Goal: Task Accomplishment & Management: Complete application form

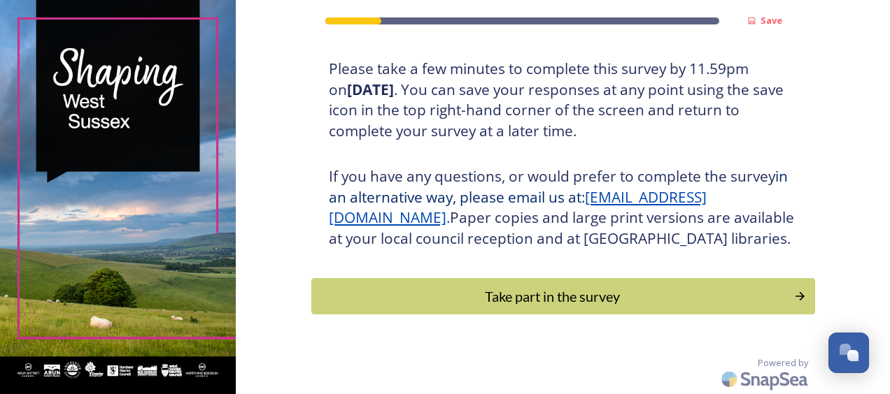
scroll to position [277, 0]
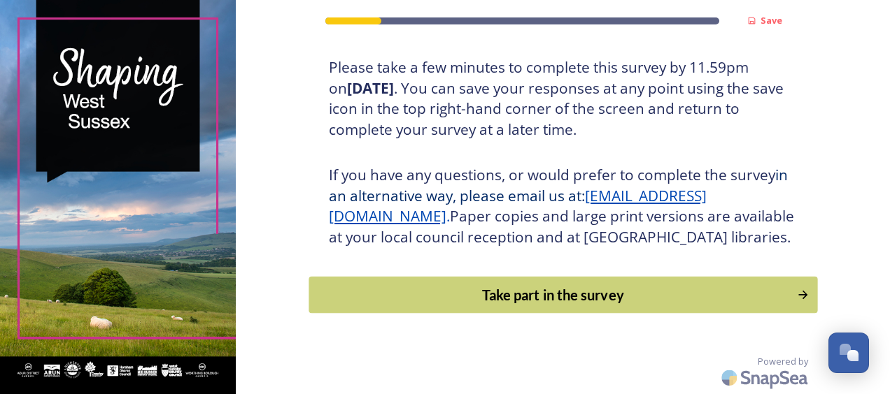
click at [536, 297] on div "Take part in the survey" at bounding box center [552, 295] width 473 height 21
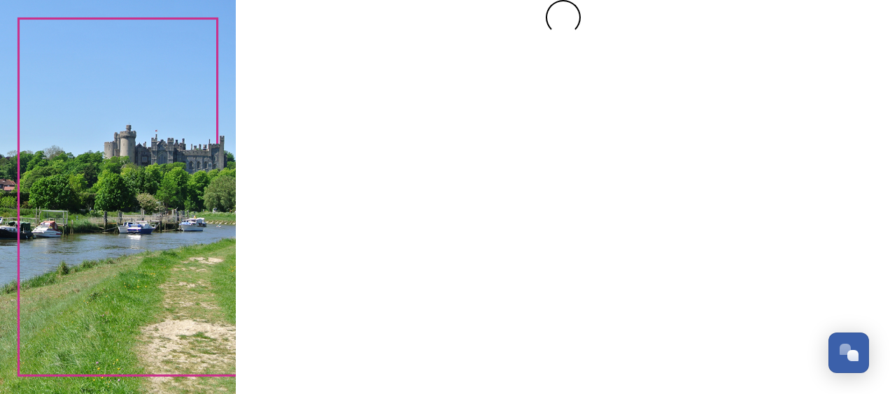
scroll to position [0, 0]
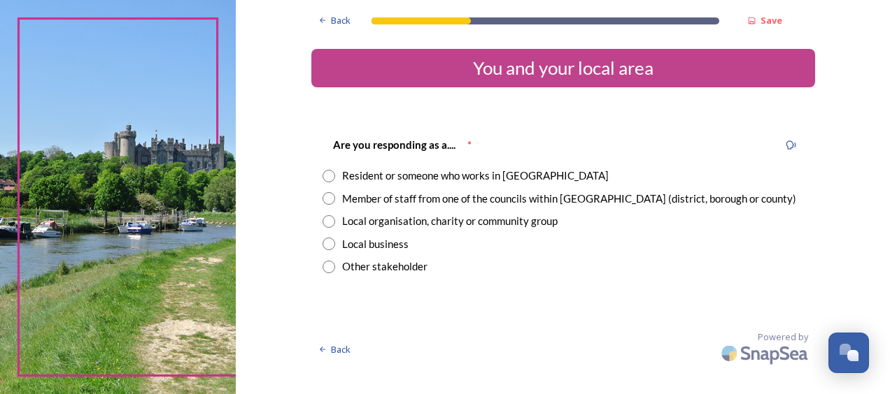
click at [329, 175] on input "radio" at bounding box center [328, 176] width 13 height 13
radio input "true"
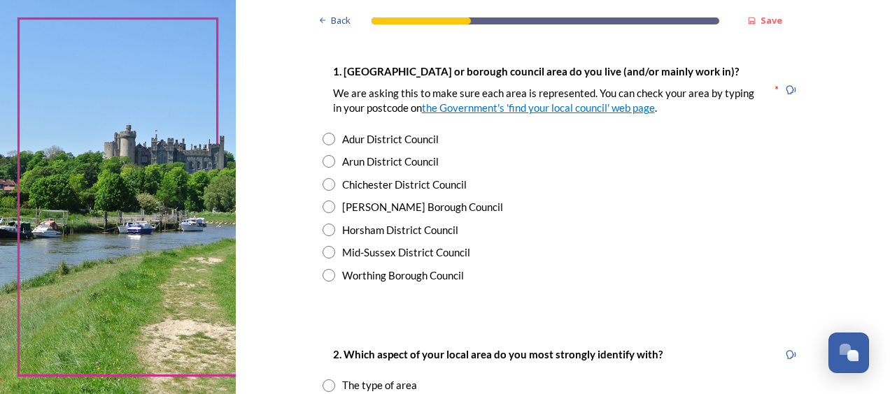
scroll to position [280, 0]
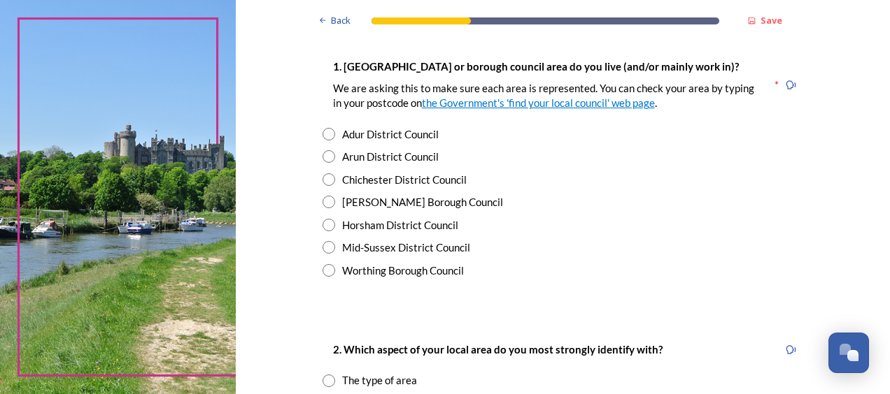
click at [323, 204] on input "radio" at bounding box center [328, 202] width 13 height 13
radio input "true"
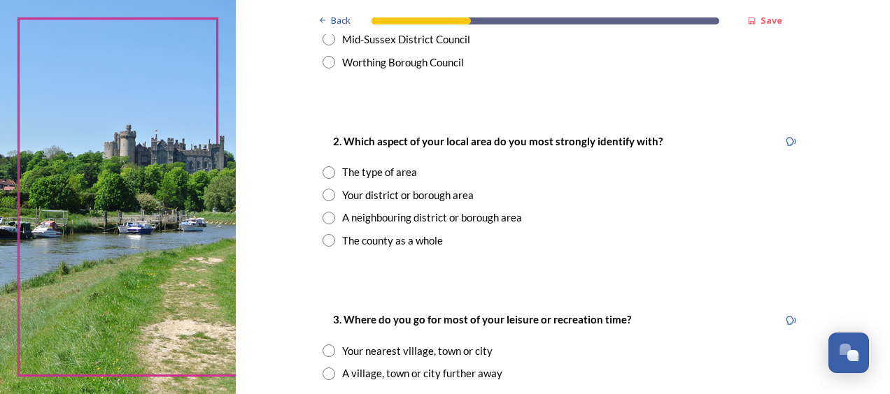
scroll to position [490, 0]
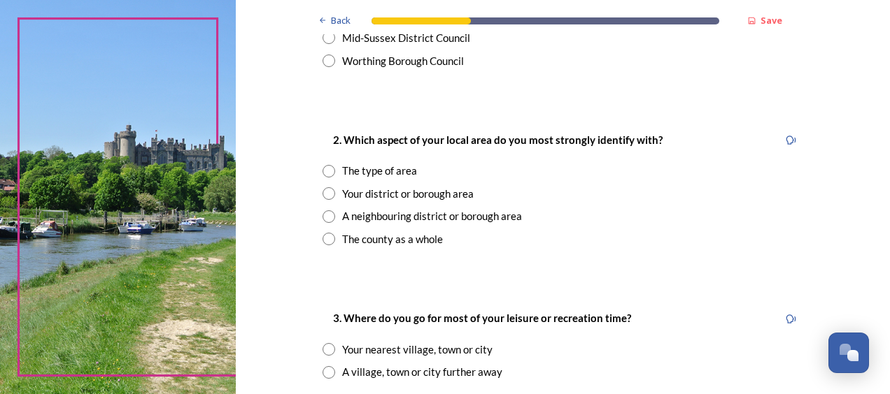
click at [325, 176] on input "radio" at bounding box center [328, 171] width 13 height 13
radio input "true"
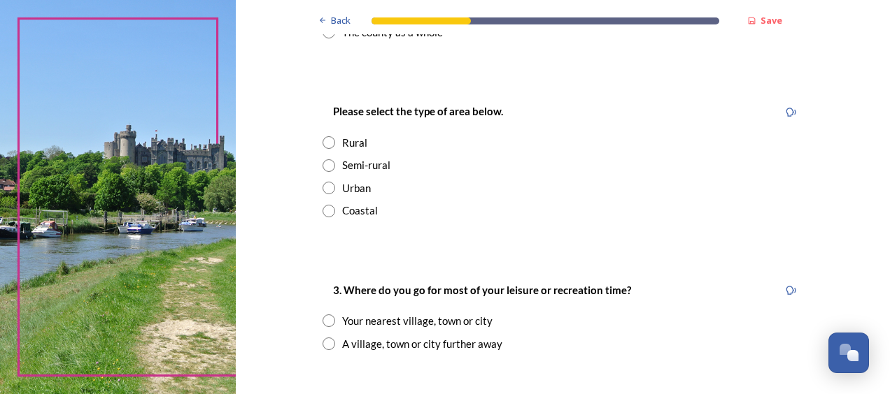
scroll to position [699, 0]
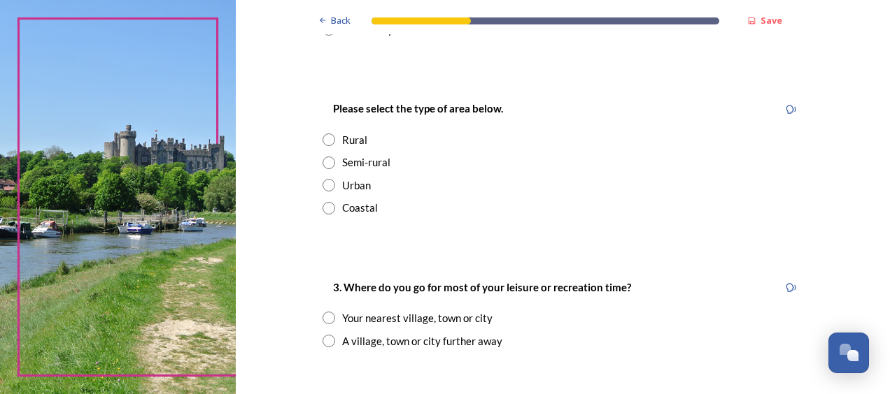
click at [325, 168] on input "radio" at bounding box center [328, 163] width 13 height 13
radio input "true"
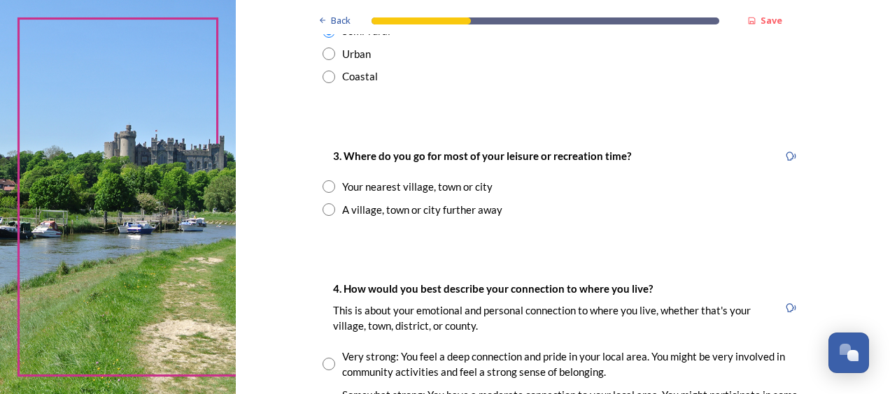
scroll to position [839, 0]
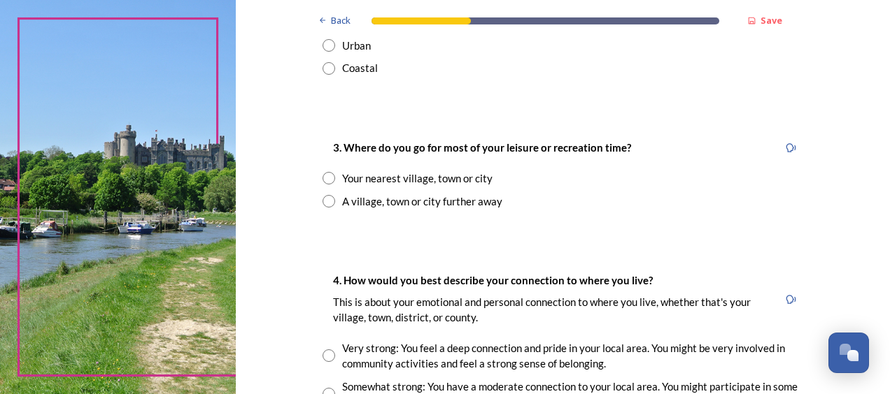
click at [326, 178] on input "radio" at bounding box center [328, 178] width 13 height 13
radio input "true"
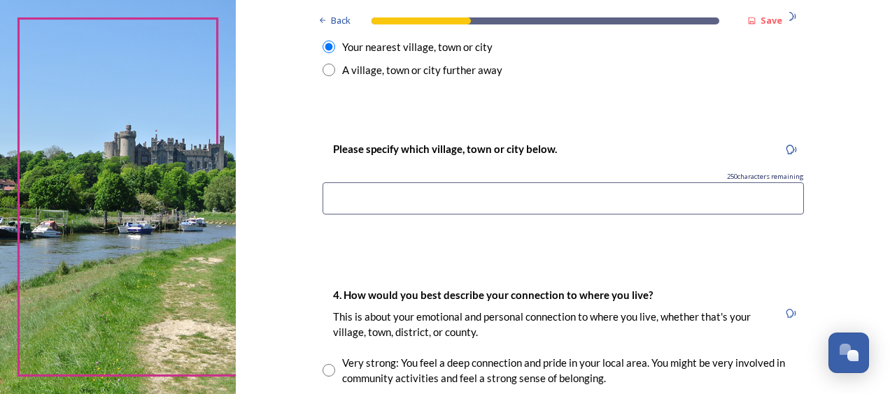
scroll to position [979, 0]
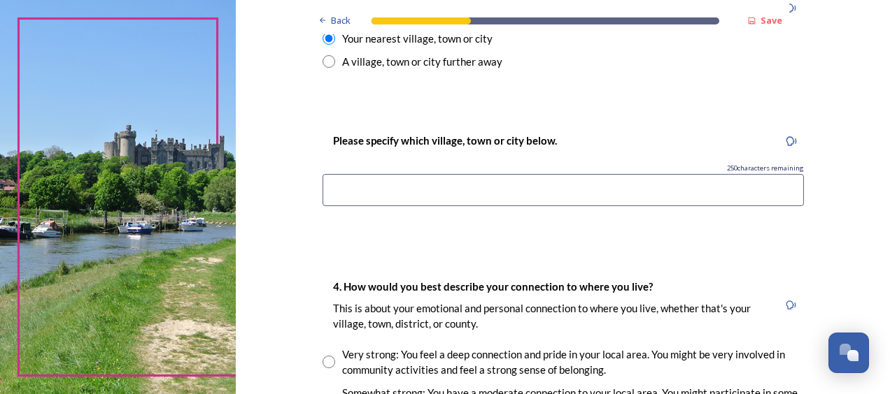
click at [407, 194] on input at bounding box center [562, 190] width 481 height 32
type input "w"
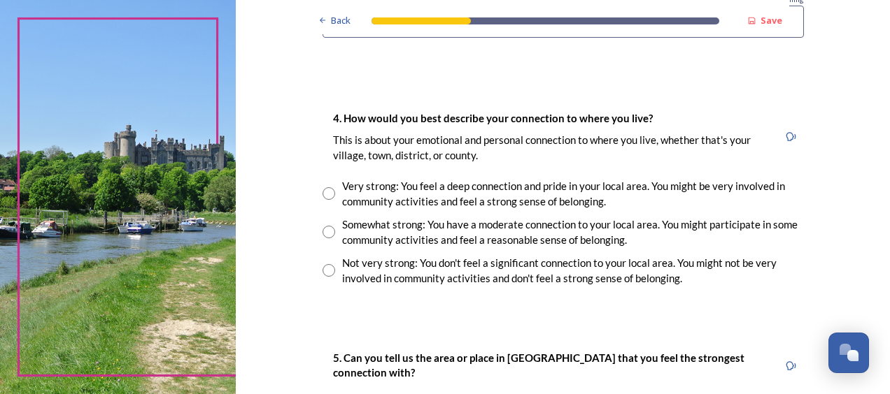
scroll to position [1189, 0]
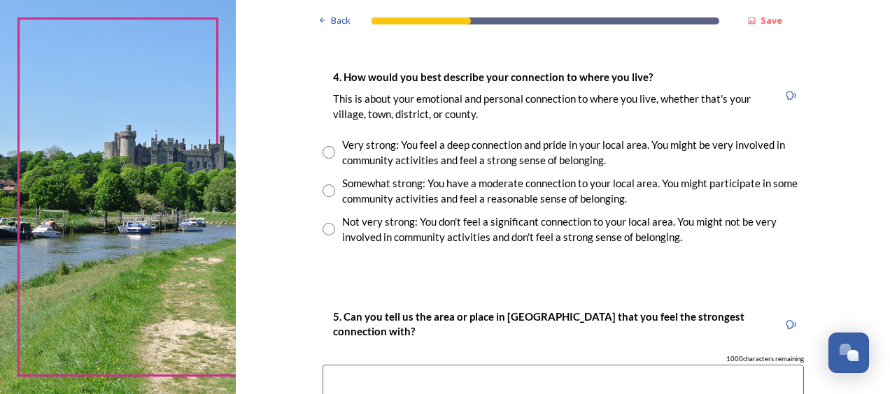
type input "Worth"
click at [322, 232] on input "radio" at bounding box center [328, 229] width 13 height 13
radio input "true"
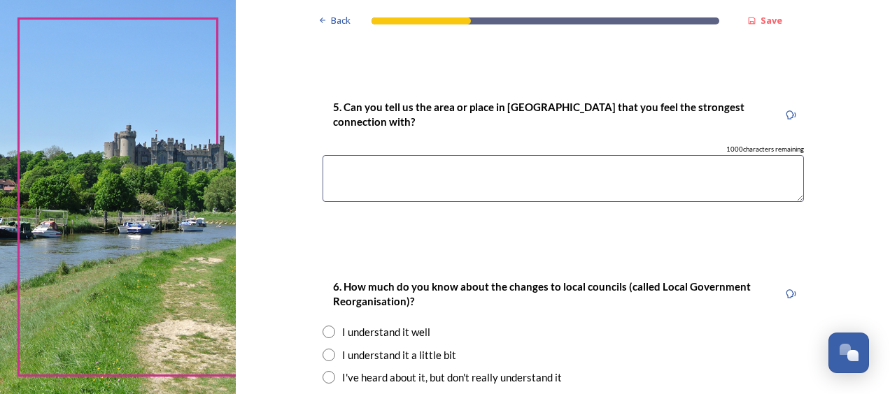
click at [434, 173] on textarea at bounding box center [562, 178] width 481 height 47
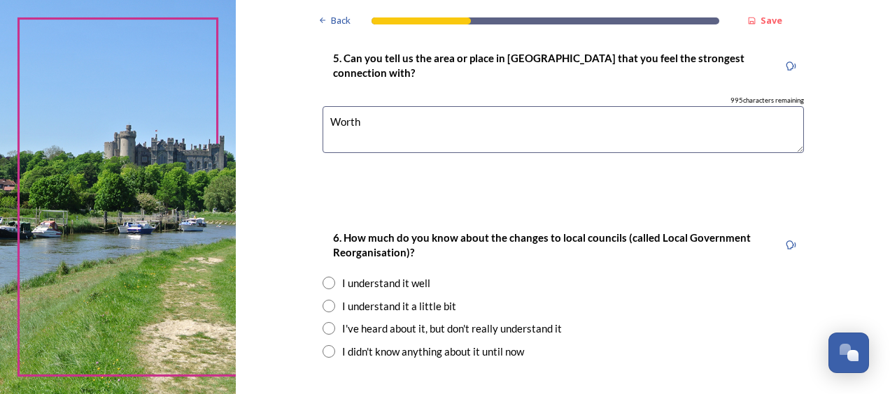
scroll to position [1539, 0]
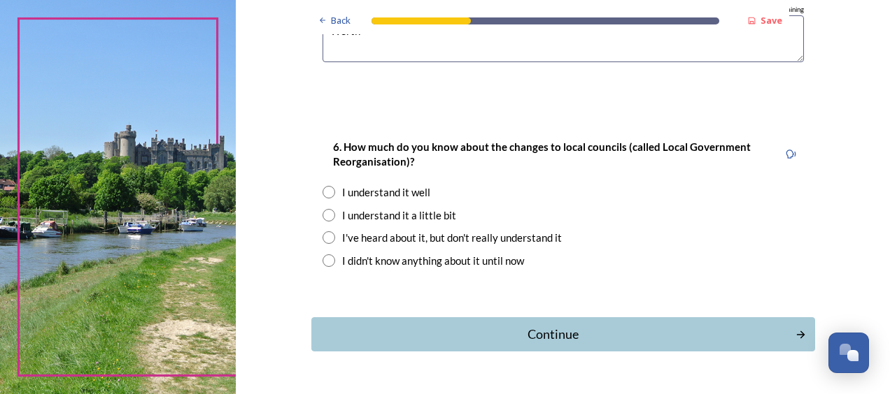
type textarea "Worth"
click at [322, 215] on input "radio" at bounding box center [328, 215] width 13 height 13
radio input "true"
click at [548, 330] on div "Continue" at bounding box center [552, 334] width 473 height 19
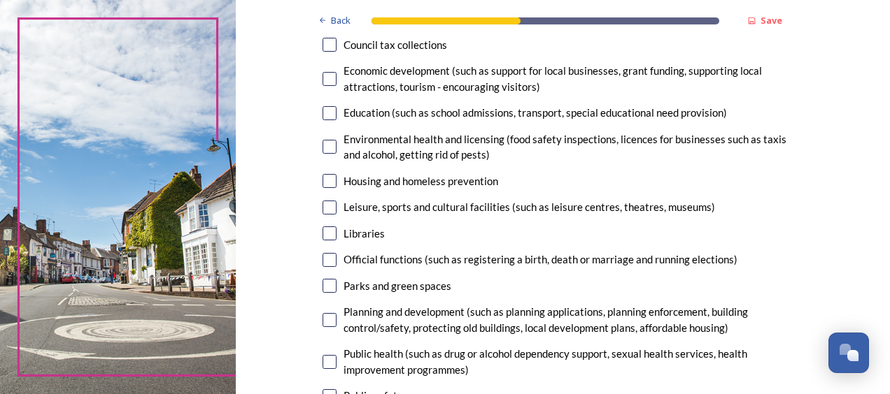
scroll to position [280, 0]
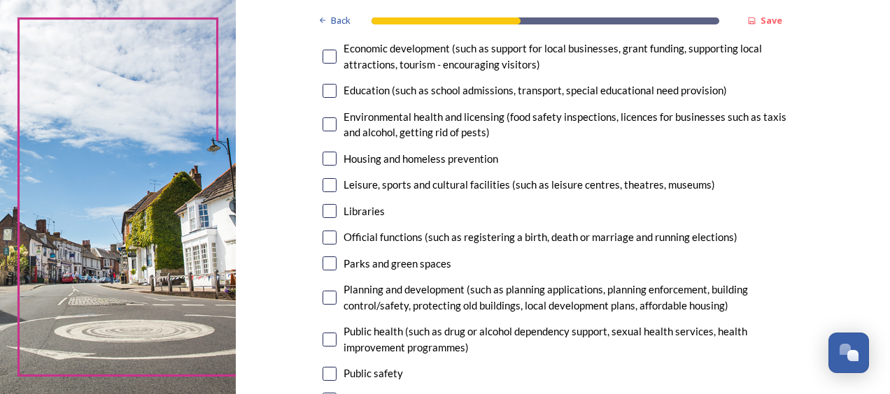
drag, startPoint x: 323, startPoint y: 215, endPoint x: 312, endPoint y: 228, distance: 17.4
click at [323, 215] on input "checkbox" at bounding box center [329, 211] width 14 height 14
checkbox input "true"
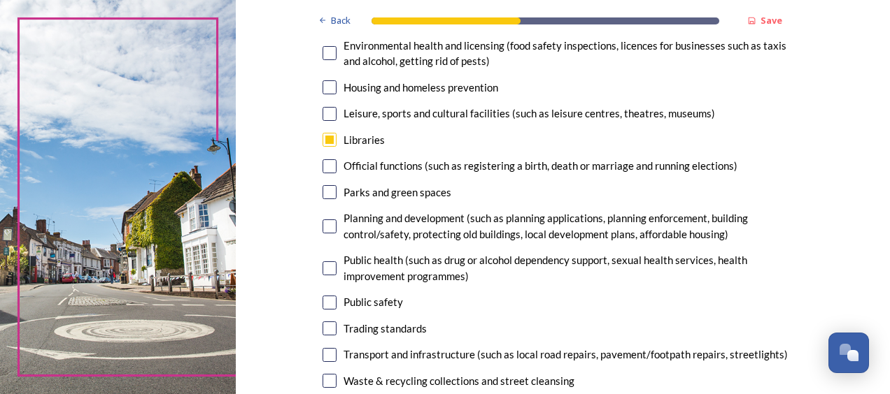
scroll to position [490, 0]
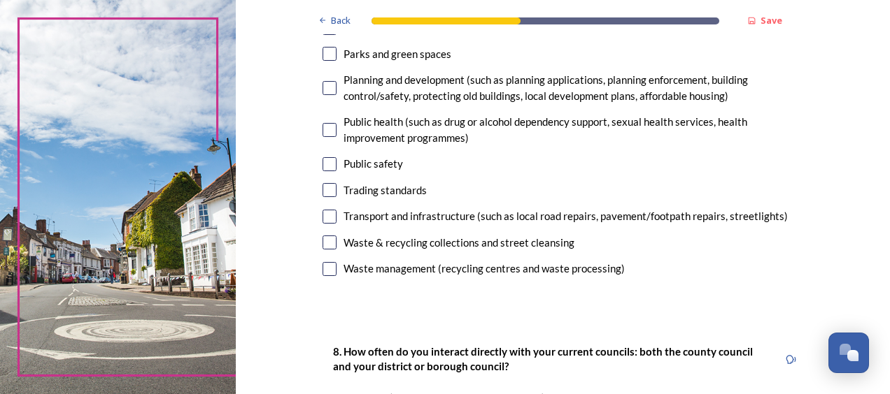
click at [326, 271] on input "checkbox" at bounding box center [329, 269] width 14 height 14
click at [323, 271] on input "checkbox" at bounding box center [329, 269] width 14 height 14
checkbox input "false"
click at [331, 241] on div "Waste & recycling collections and street cleansing" at bounding box center [562, 243] width 481 height 16
checkbox input "true"
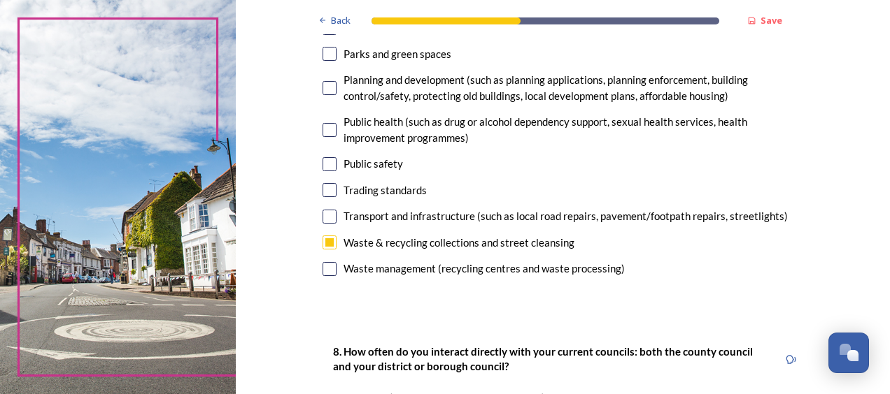
drag, startPoint x: 322, startPoint y: 215, endPoint x: 407, endPoint y: 234, distance: 87.4
click at [322, 215] on input "checkbox" at bounding box center [329, 217] width 14 height 14
checkbox input "true"
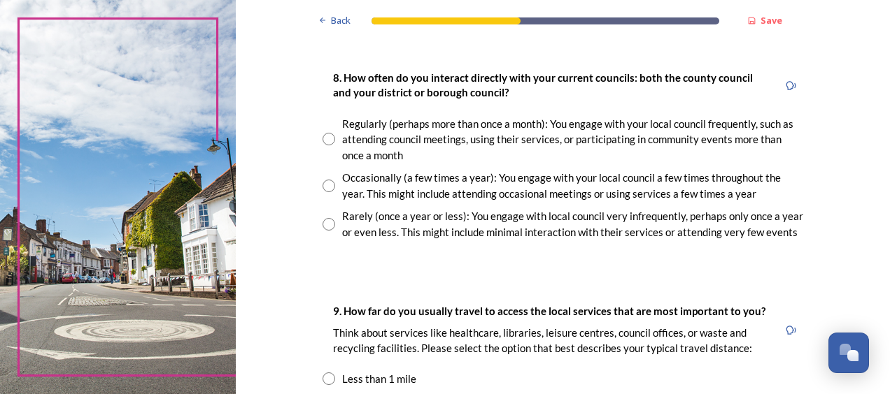
scroll to position [769, 0]
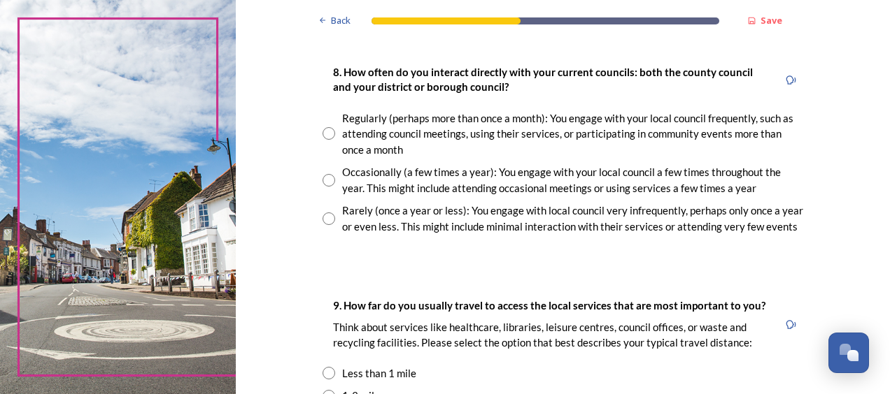
click at [322, 214] on input "radio" at bounding box center [328, 219] width 13 height 13
radio input "true"
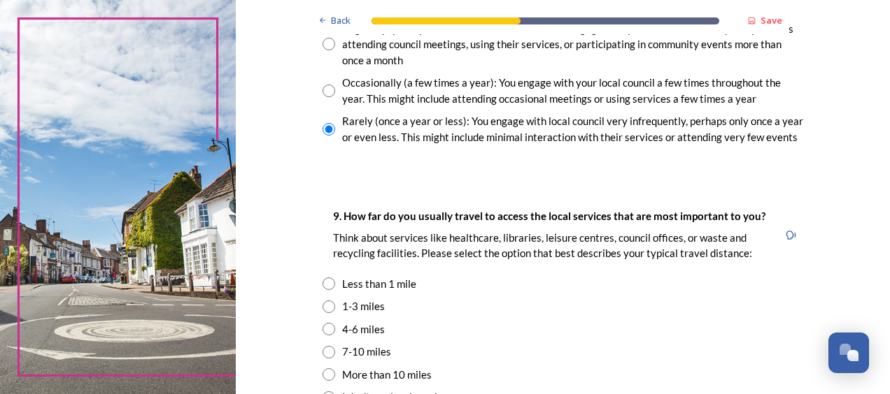
scroll to position [979, 0]
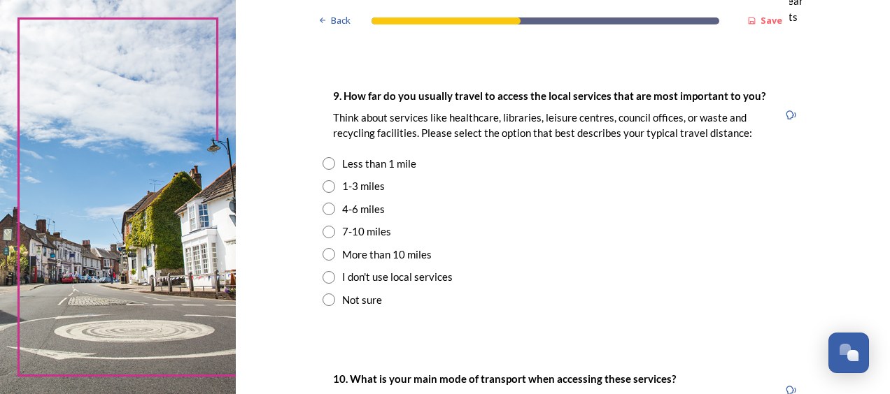
click at [325, 187] on input "radio" at bounding box center [328, 186] width 13 height 13
radio input "true"
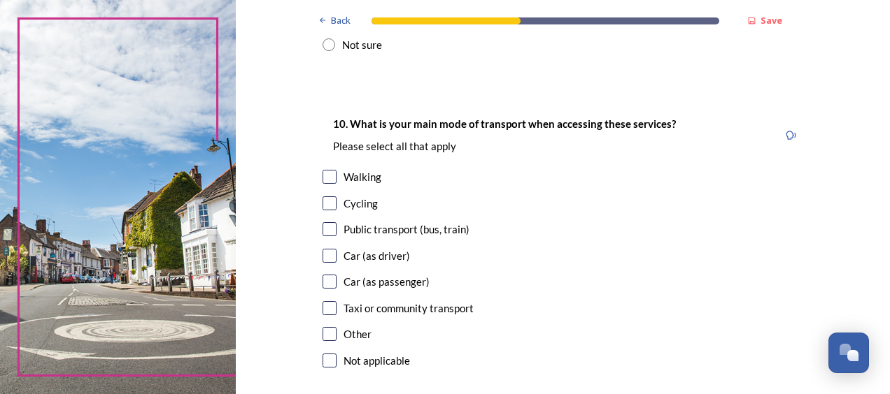
scroll to position [1259, 0]
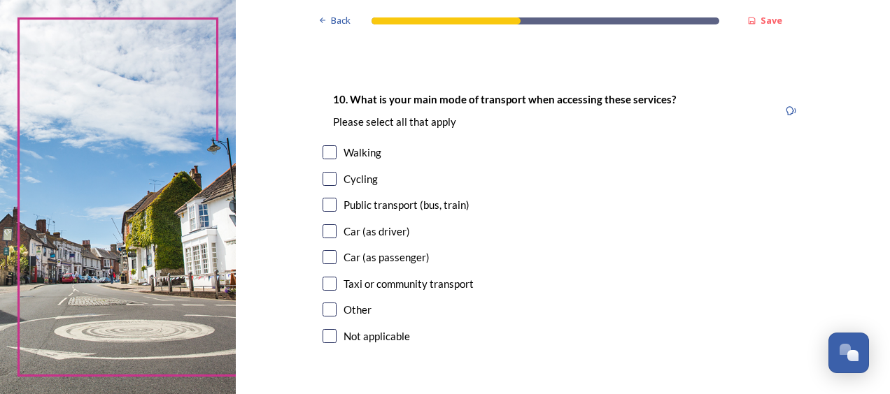
click at [329, 228] on input "checkbox" at bounding box center [329, 231] width 14 height 14
checkbox input "true"
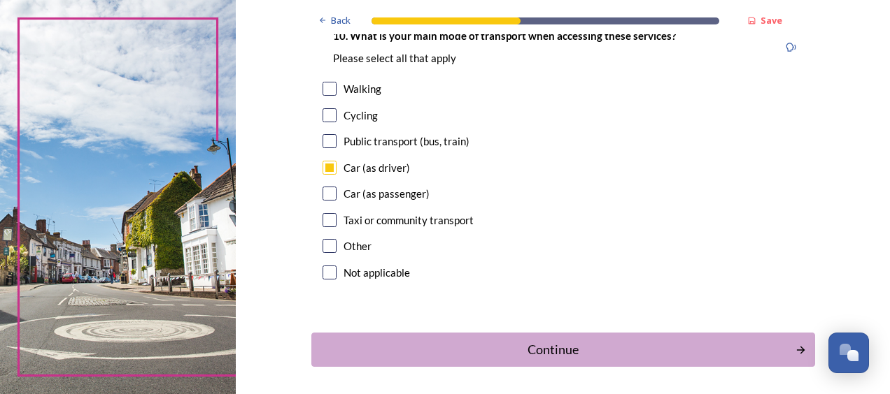
scroll to position [1329, 0]
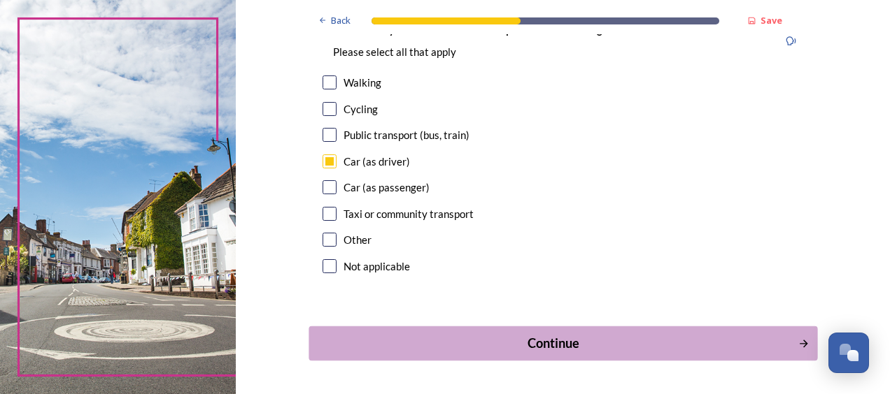
click at [797, 343] on icon "Continue" at bounding box center [803, 343] width 12 height 13
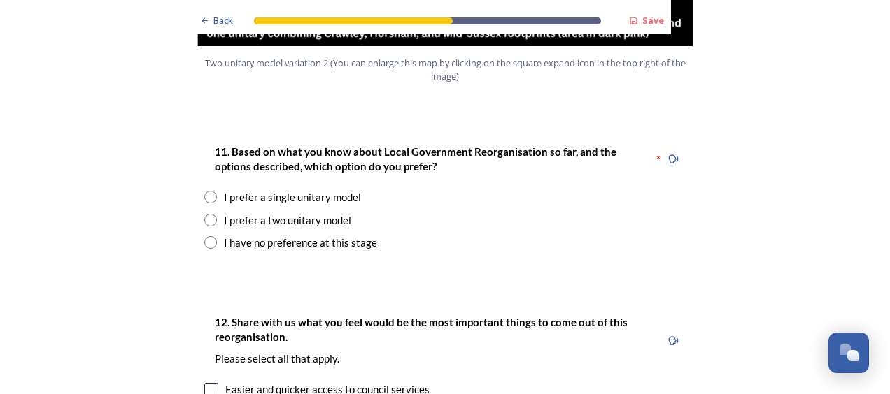
scroll to position [1818, 0]
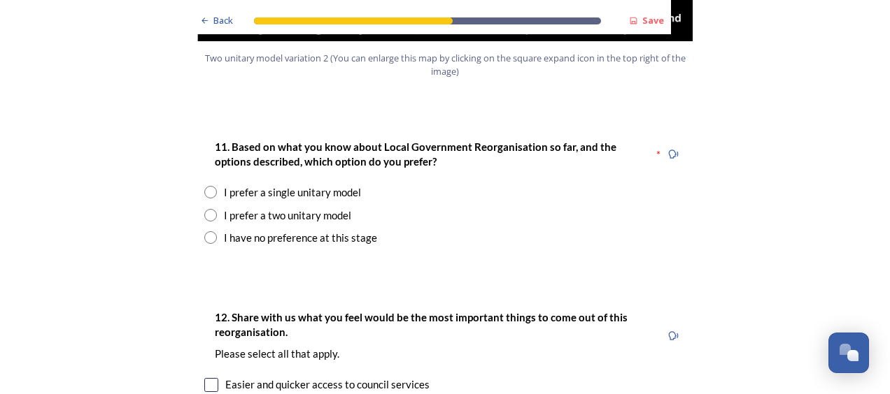
click at [205, 209] on input "radio" at bounding box center [210, 215] width 13 height 13
radio input "true"
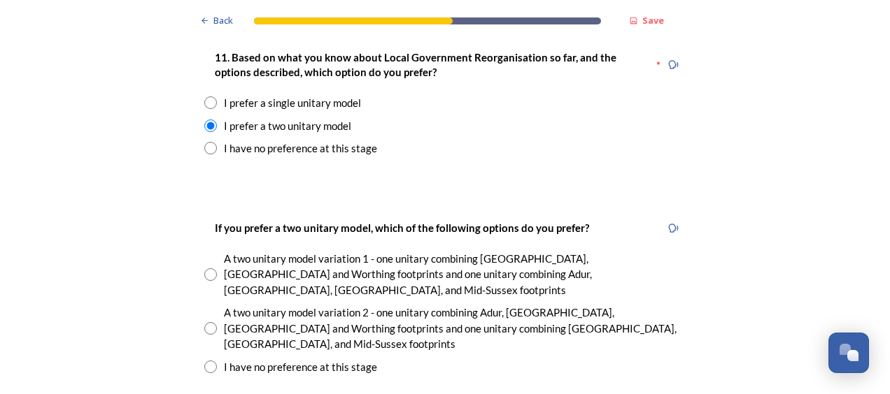
scroll to position [1958, 0]
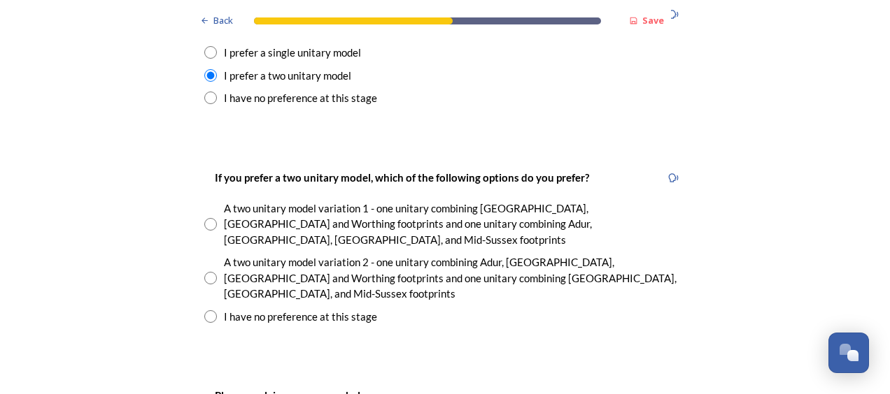
click at [208, 272] on input "radio" at bounding box center [210, 278] width 13 height 13
radio input "true"
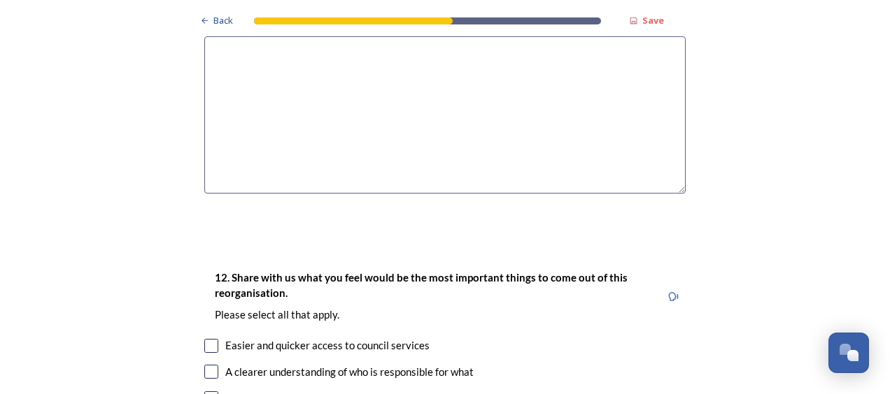
scroll to position [2448, 0]
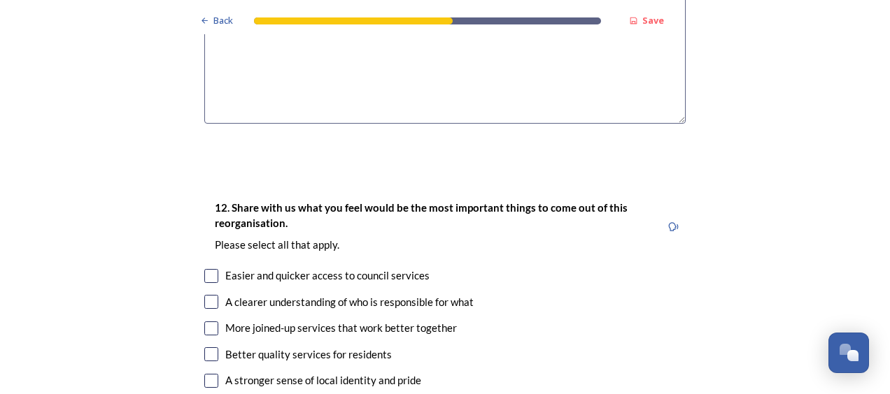
click at [211, 269] on input "checkbox" at bounding box center [211, 276] width 14 height 14
checkbox input "true"
click at [204, 295] on input "checkbox" at bounding box center [211, 302] width 14 height 14
checkbox input "true"
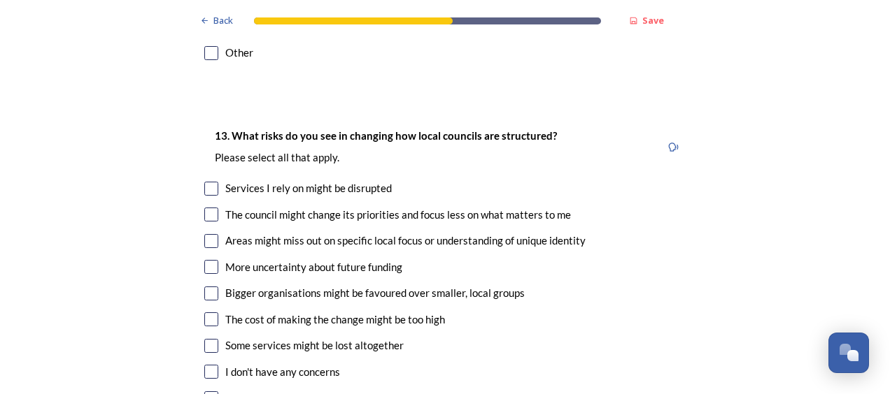
scroll to position [2937, 0]
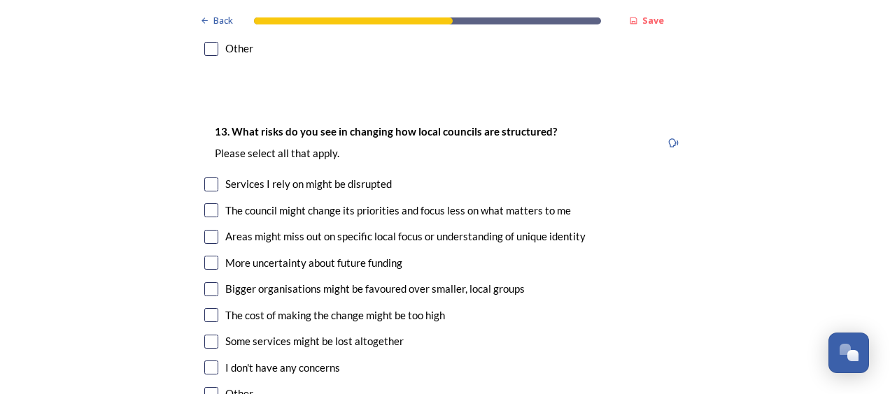
click at [211, 178] on input "checkbox" at bounding box center [211, 185] width 14 height 14
checkbox input "true"
click at [206, 203] on div "The council might change its priorities and focus less on what matters to me" at bounding box center [444, 211] width 481 height 16
checkbox input "true"
click at [207, 308] on input "checkbox" at bounding box center [211, 315] width 14 height 14
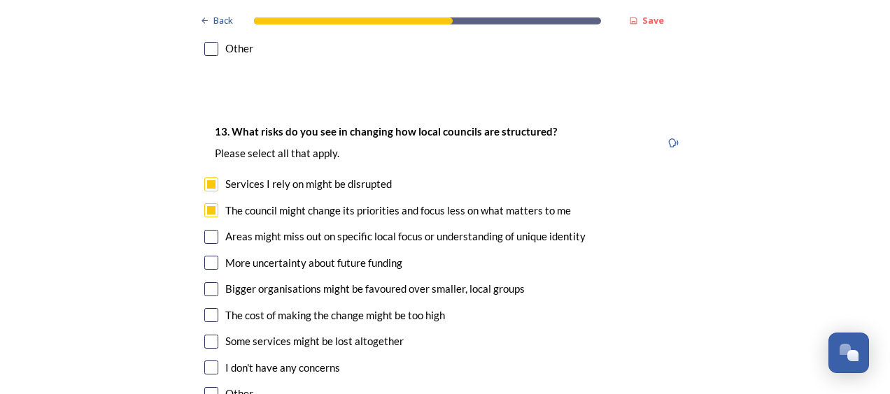
checkbox input "true"
click at [213, 335] on input "checkbox" at bounding box center [211, 342] width 14 height 14
checkbox input "true"
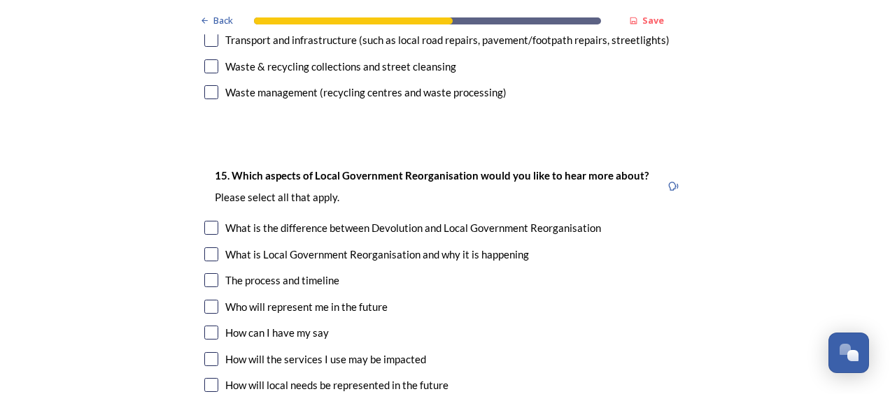
scroll to position [3986, 0]
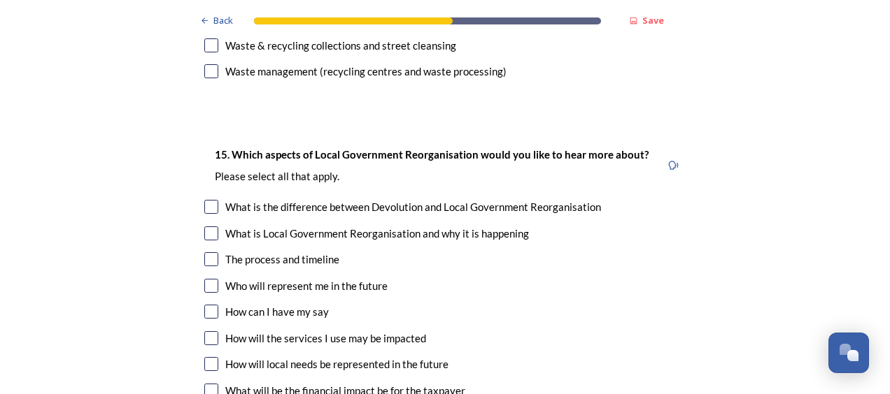
click at [209, 227] on input "checkbox" at bounding box center [211, 234] width 14 height 14
checkbox input "true"
click at [208, 252] on input "checkbox" at bounding box center [211, 259] width 14 height 14
checkbox input "true"
click at [207, 279] on input "checkbox" at bounding box center [211, 286] width 14 height 14
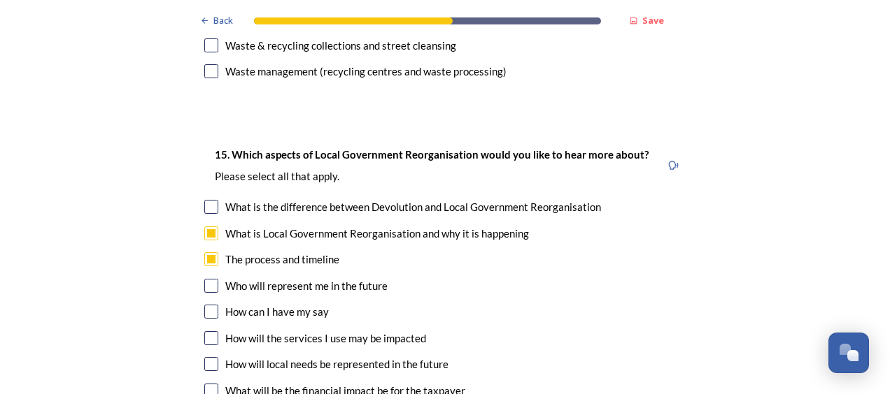
checkbox input "true"
click at [209, 332] on input "checkbox" at bounding box center [211, 339] width 14 height 14
checkbox input "true"
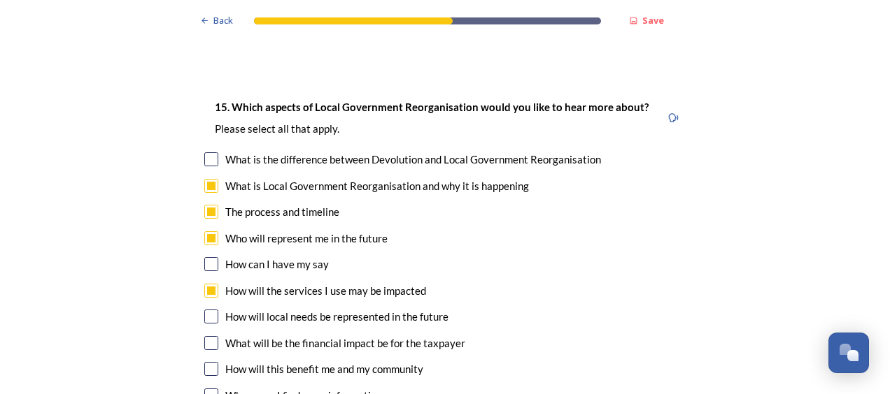
scroll to position [4056, 0]
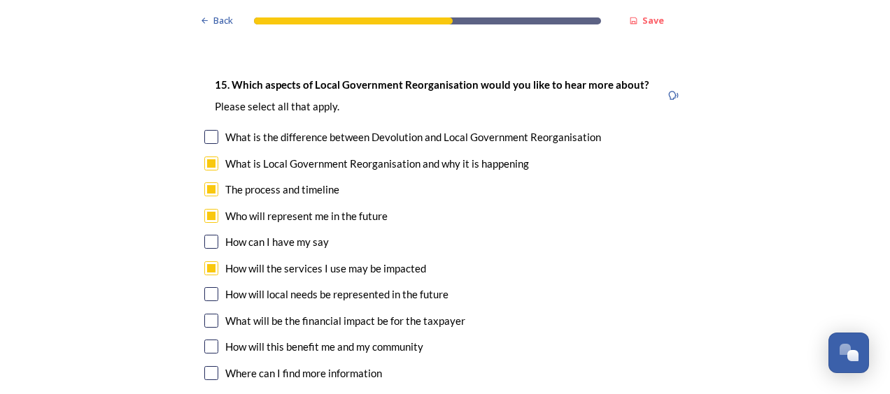
click at [209, 314] on input "checkbox" at bounding box center [211, 321] width 14 height 14
checkbox input "true"
click at [208, 340] on input "checkbox" at bounding box center [211, 347] width 14 height 14
checkbox input "true"
drag, startPoint x: 208, startPoint y: 299, endPoint x: 190, endPoint y: 299, distance: 18.2
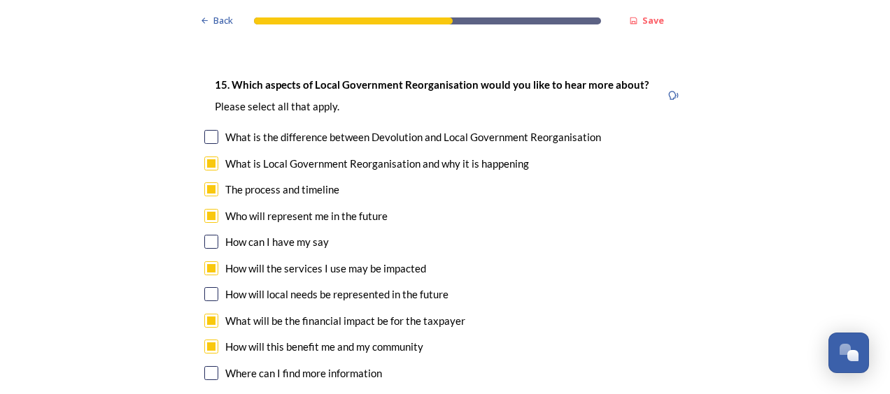
click at [208, 366] on input "checkbox" at bounding box center [211, 373] width 14 height 14
checkbox input "true"
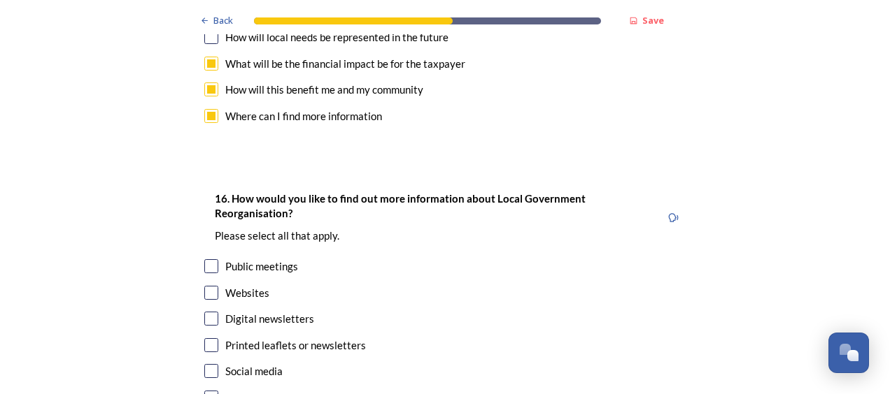
scroll to position [4336, 0]
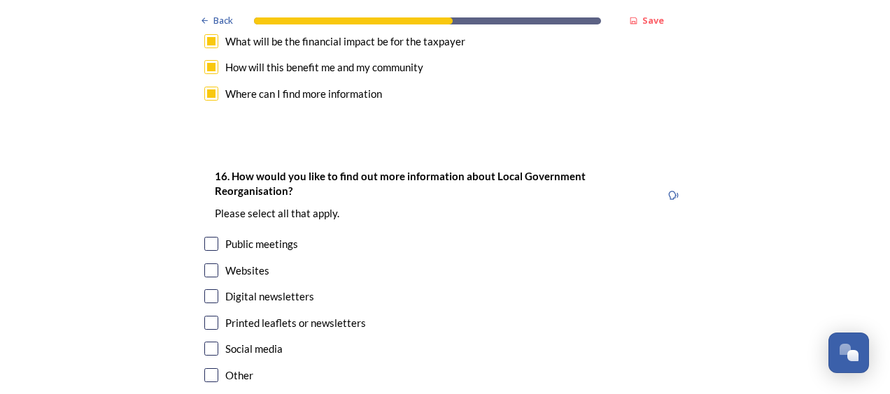
click at [207, 264] on input "checkbox" at bounding box center [211, 271] width 14 height 14
checkbox input "true"
drag, startPoint x: 204, startPoint y: 220, endPoint x: 208, endPoint y: 234, distance: 14.8
click at [204, 290] on input "checkbox" at bounding box center [211, 297] width 14 height 14
checkbox input "true"
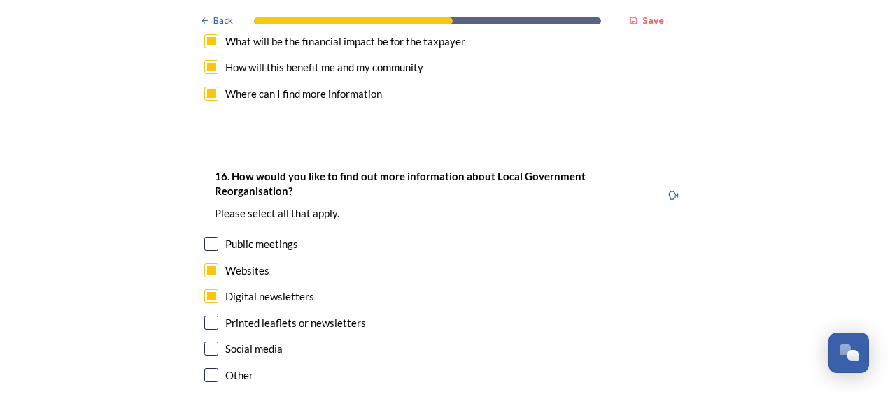
click at [211, 316] on input "checkbox" at bounding box center [211, 323] width 14 height 14
checkbox input "true"
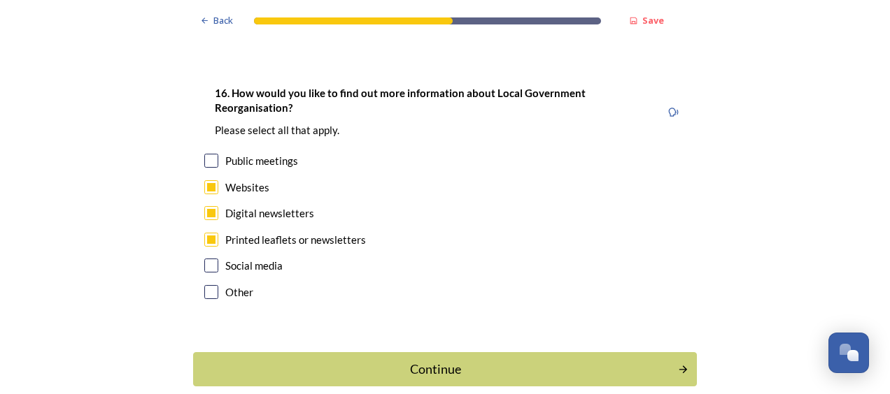
click at [669, 352] on button "Continue" at bounding box center [445, 369] width 504 height 34
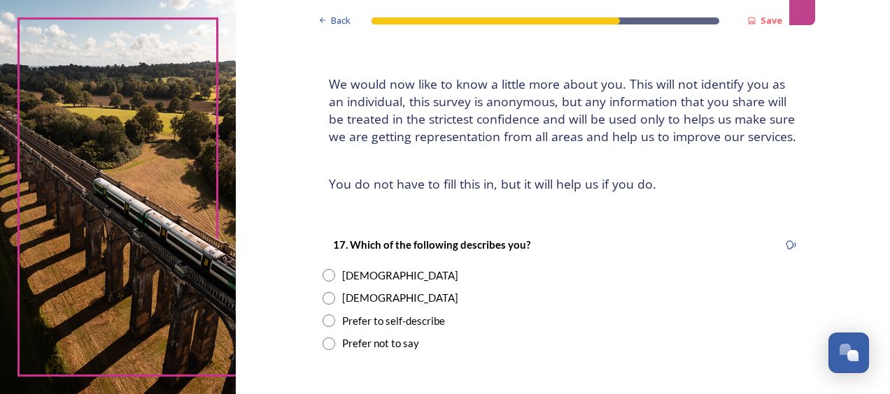
scroll to position [140, 0]
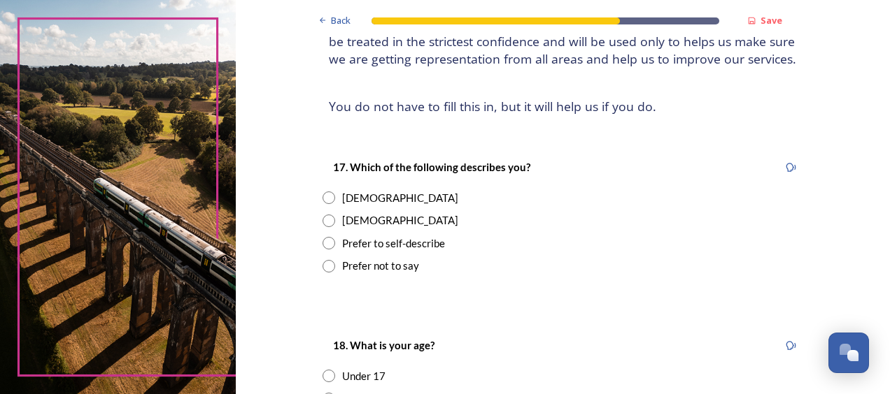
drag, startPoint x: 321, startPoint y: 221, endPoint x: 324, endPoint y: 229, distance: 8.2
click at [322, 222] on input "radio" at bounding box center [328, 221] width 13 height 13
radio input "true"
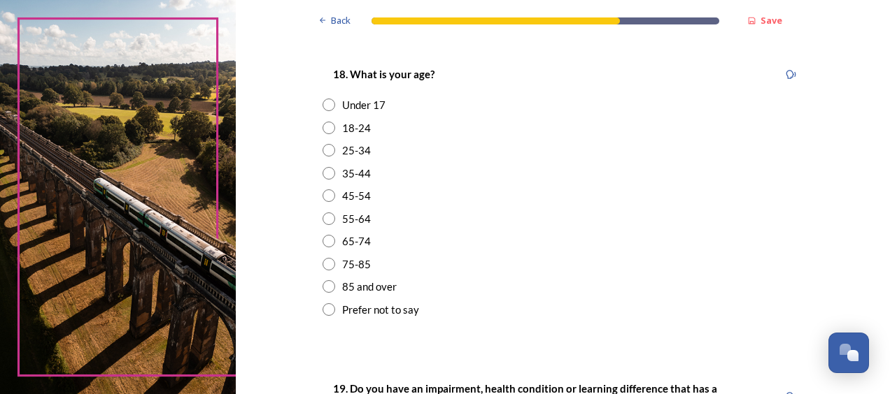
scroll to position [420, 0]
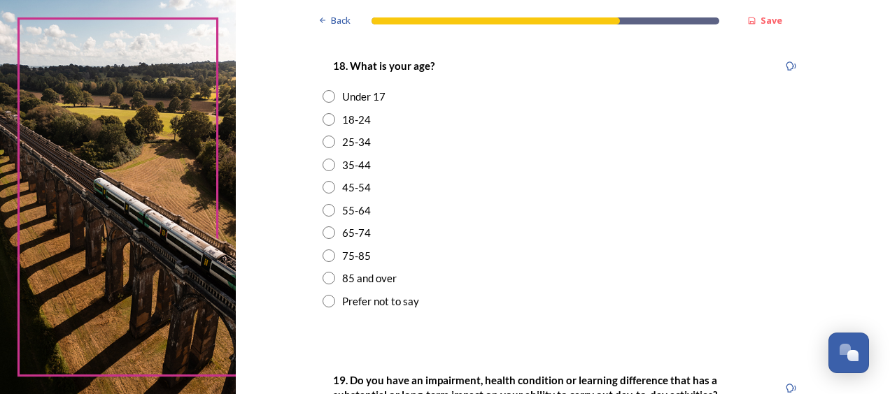
click at [325, 256] on input "radio" at bounding box center [328, 256] width 13 height 13
radio input "true"
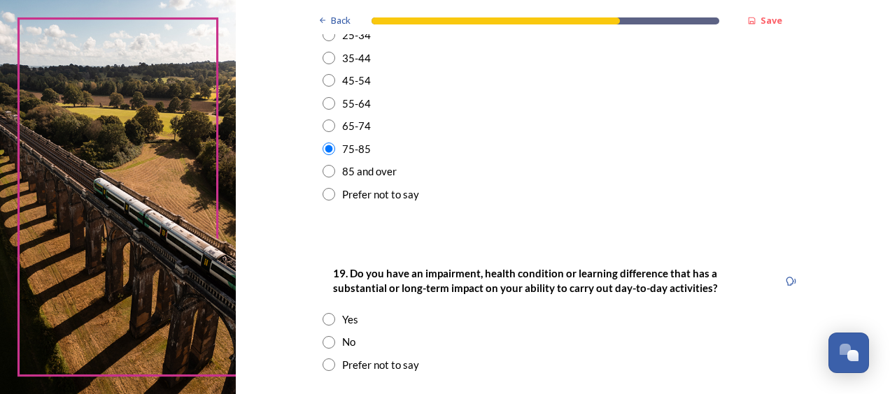
scroll to position [629, 0]
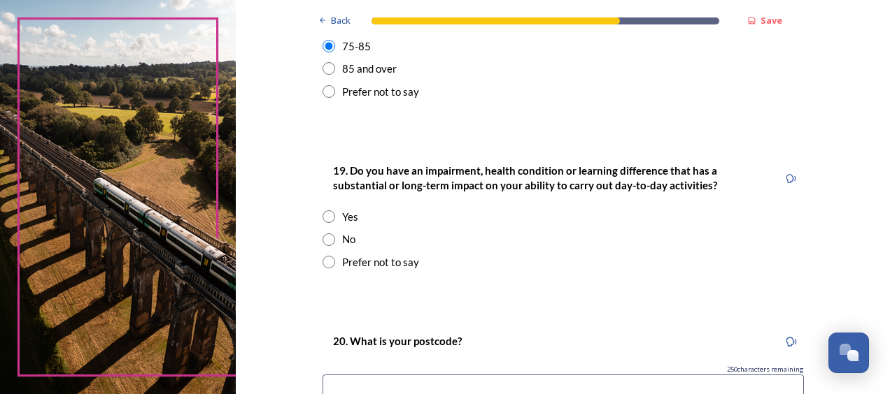
drag, startPoint x: 322, startPoint y: 238, endPoint x: 309, endPoint y: 252, distance: 19.3
click at [322, 238] on input "radio" at bounding box center [328, 240] width 13 height 13
radio input "true"
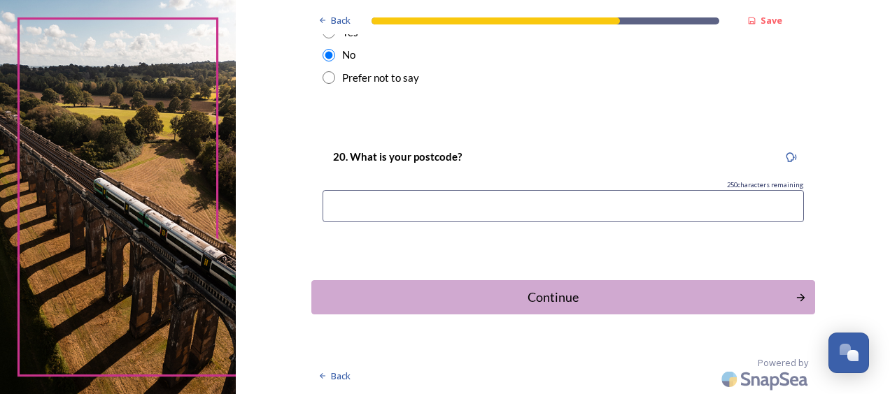
click at [427, 208] on input at bounding box center [562, 206] width 481 height 32
type input "RH10 7RU"
click at [569, 298] on div "Continue" at bounding box center [553, 297] width 469 height 19
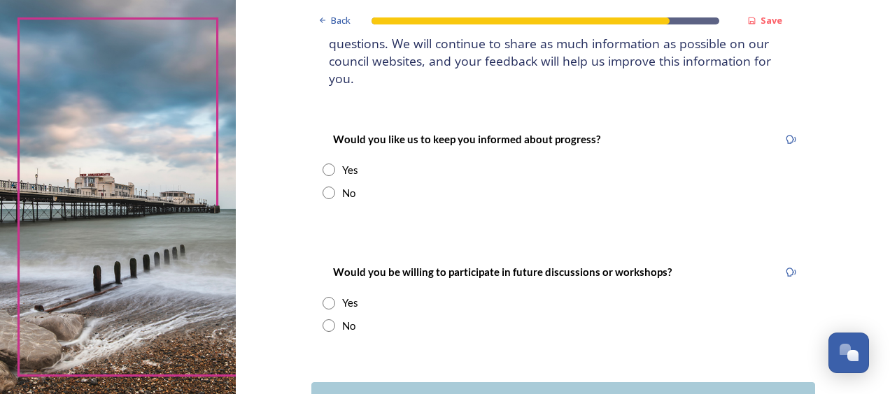
scroll to position [140, 0]
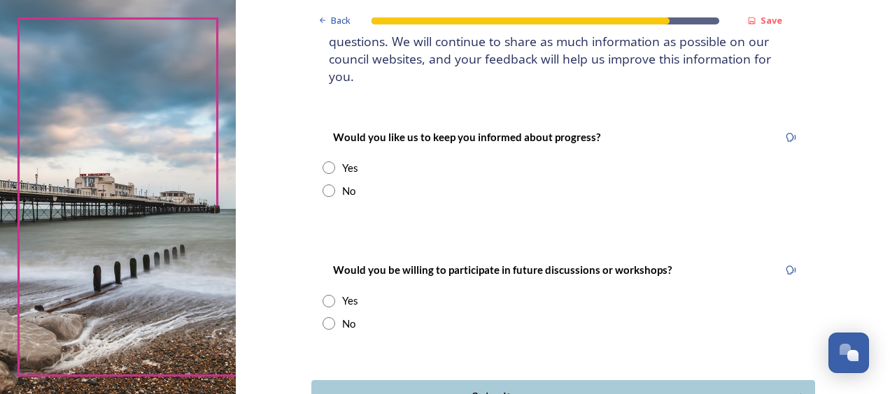
click at [322, 162] on input "radio" at bounding box center [328, 168] width 13 height 13
radio input "true"
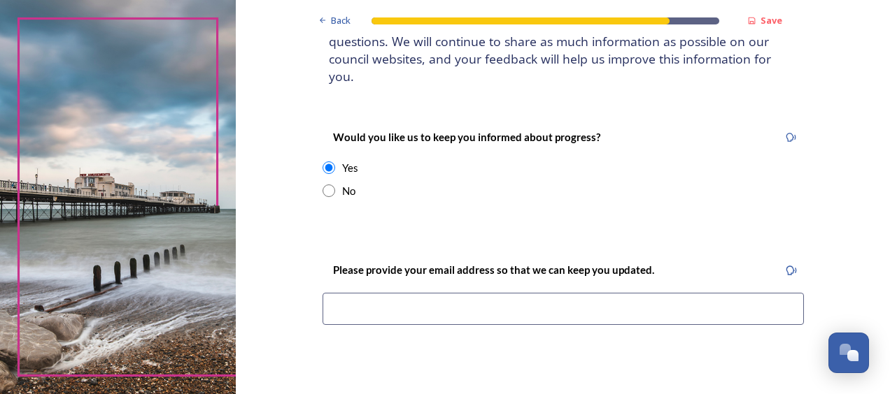
click at [373, 293] on input at bounding box center [562, 309] width 481 height 32
type input "[EMAIL_ADDRESS][DOMAIN_NAME]"
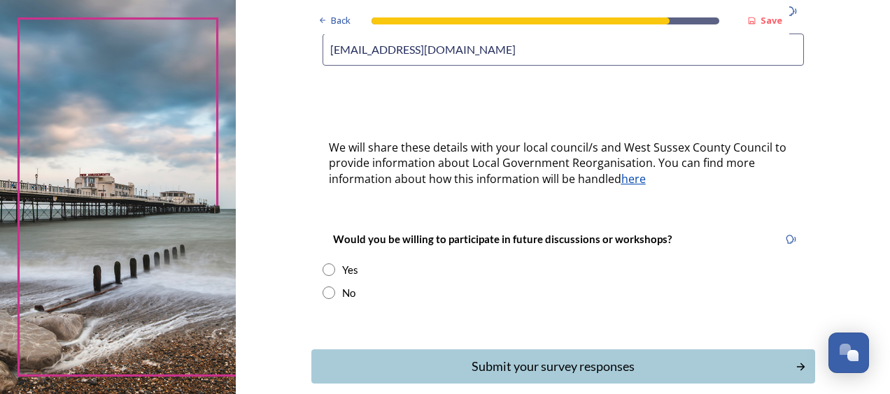
scroll to position [420, 0]
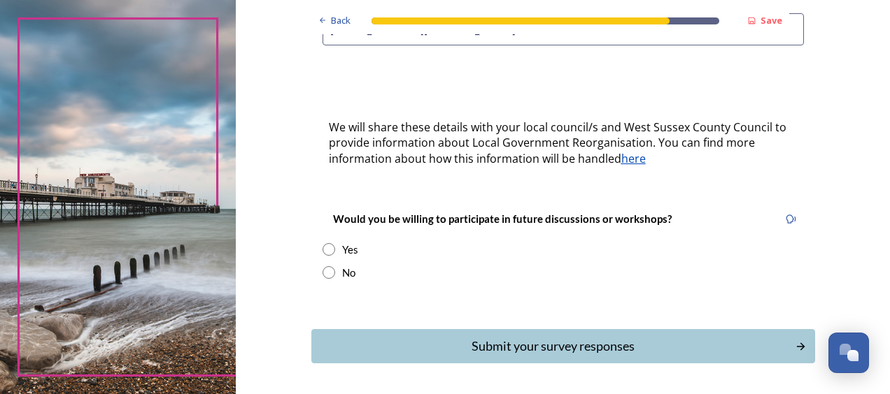
click at [324, 266] on input "radio" at bounding box center [328, 272] width 13 height 13
radio input "true"
click at [512, 337] on div "Submit your survey responses" at bounding box center [552, 346] width 473 height 19
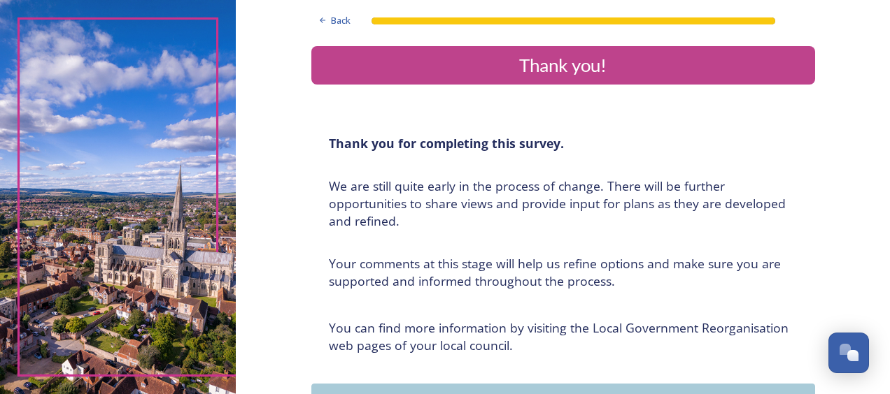
scroll to position [0, 0]
